Goal: Use online tool/utility: Utilize a website feature to perform a specific function

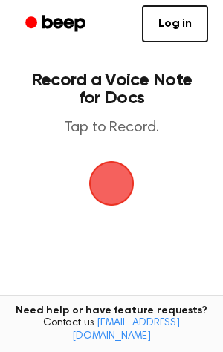
click at [108, 172] on span "button" at bounding box center [111, 183] width 76 height 76
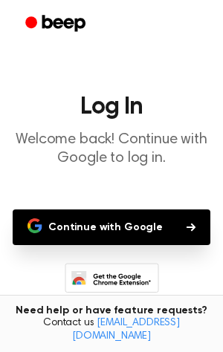
click at [94, 220] on button "Continue with Google" at bounding box center [112, 227] width 198 height 36
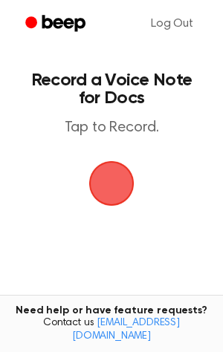
click at [119, 184] on span "button" at bounding box center [111, 183] width 83 height 83
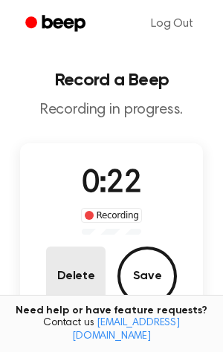
click at [82, 264] on button "Delete" at bounding box center [75, 276] width 59 height 59
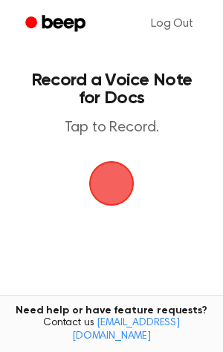
click at [119, 156] on span "button" at bounding box center [111, 183] width 72 height 72
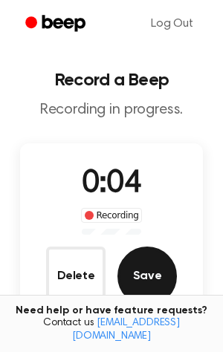
click at [151, 261] on button "Save" at bounding box center [146, 276] width 59 height 59
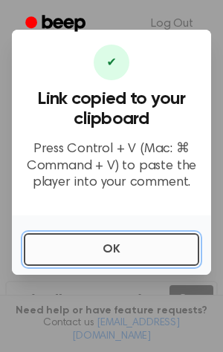
click at [127, 247] on button "OK" at bounding box center [111, 249] width 175 height 33
